Goal: Obtain resource: Download file/media

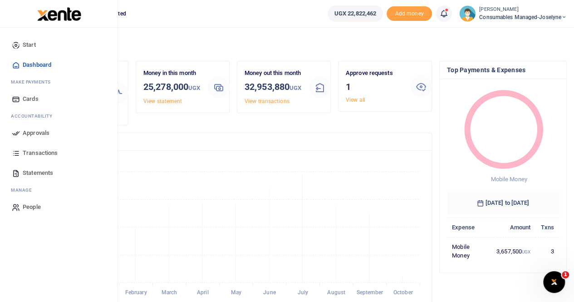
click at [41, 149] on span "Transactions" at bounding box center [40, 152] width 35 height 9
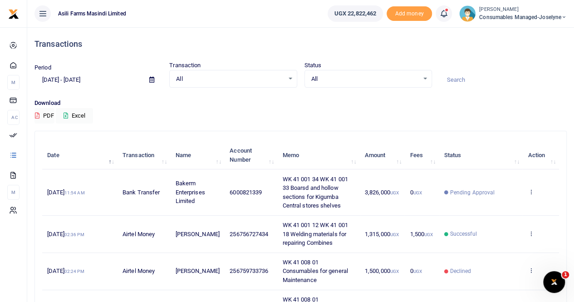
click at [153, 78] on icon at bounding box center [151, 80] width 5 height 6
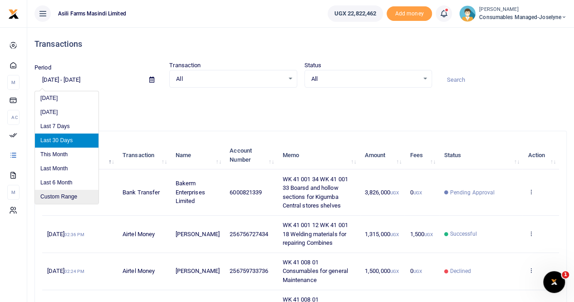
click at [63, 191] on li "Custom Range" at bounding box center [67, 197] width 64 height 14
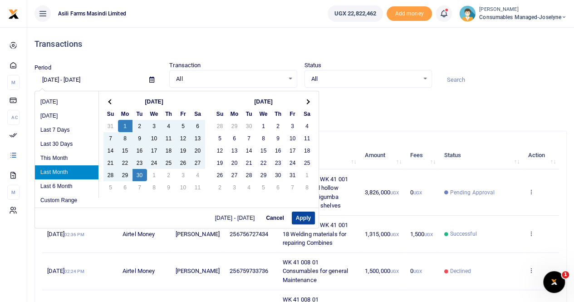
click at [301, 219] on button "Apply" at bounding box center [303, 218] width 23 height 13
type input "[DATE] - [DATE]"
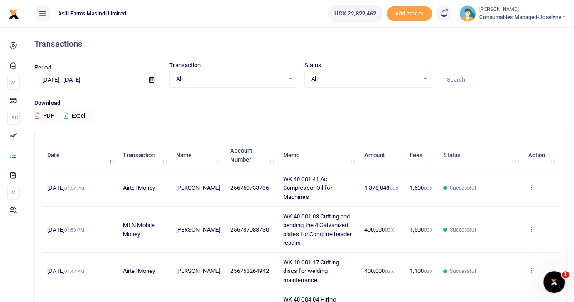
click at [86, 116] on button "Excel" at bounding box center [74, 115] width 37 height 15
click at [83, 115] on button "Excel" at bounding box center [74, 115] width 37 height 15
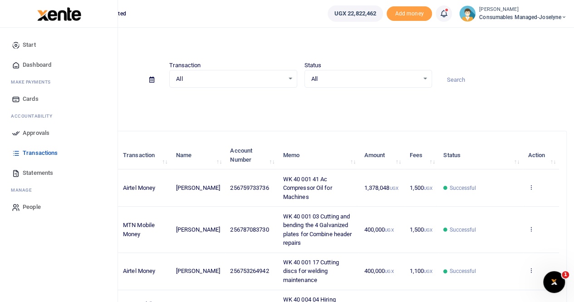
click at [37, 172] on span "Statements" at bounding box center [38, 172] width 30 height 9
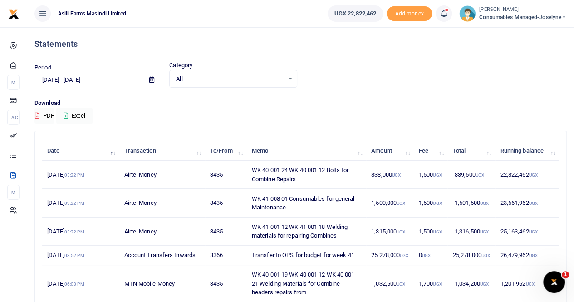
click at [152, 76] on span at bounding box center [152, 79] width 20 height 15
click at [151, 79] on icon at bounding box center [151, 80] width 5 height 6
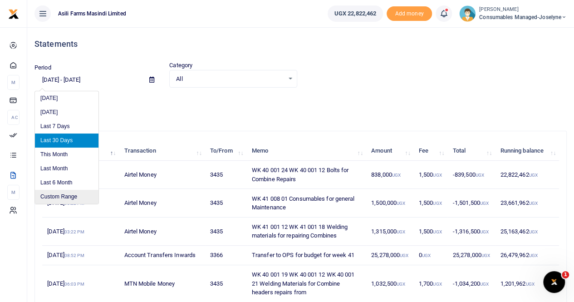
click at [63, 195] on li "Custom Range" at bounding box center [67, 197] width 64 height 14
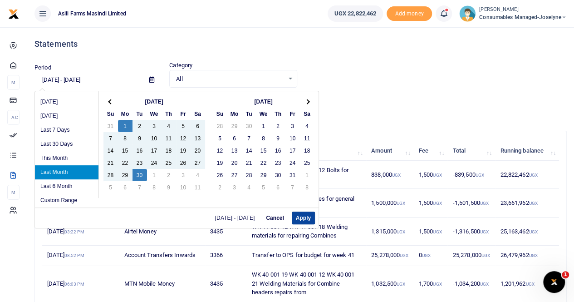
click at [300, 216] on button "Apply" at bounding box center [303, 218] width 23 height 13
type input "[DATE] - [DATE]"
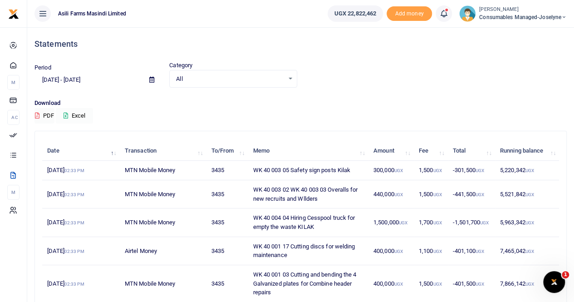
click at [80, 113] on button "Excel" at bounding box center [74, 115] width 37 height 15
